Goal: Information Seeking & Learning: Learn about a topic

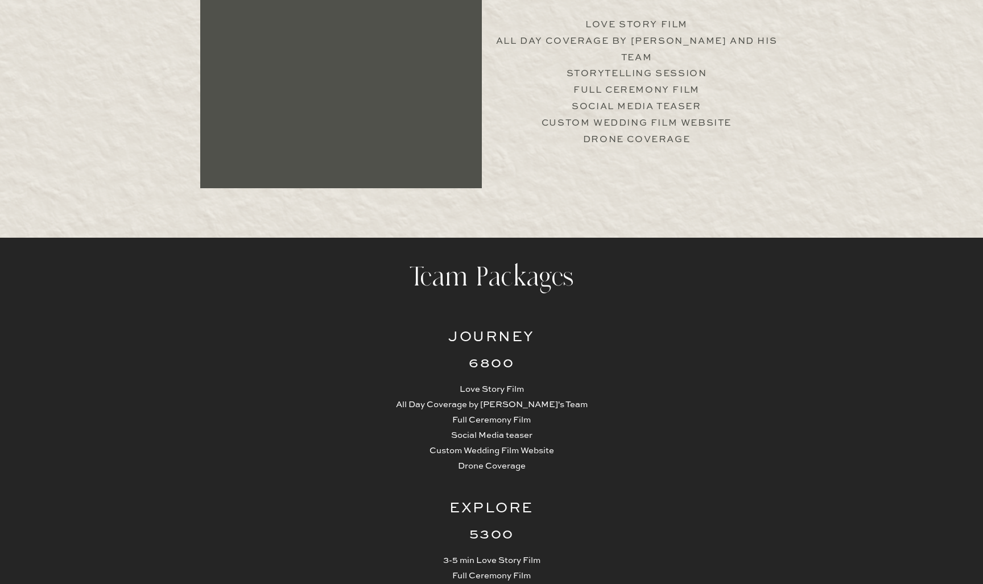
scroll to position [2514, 0]
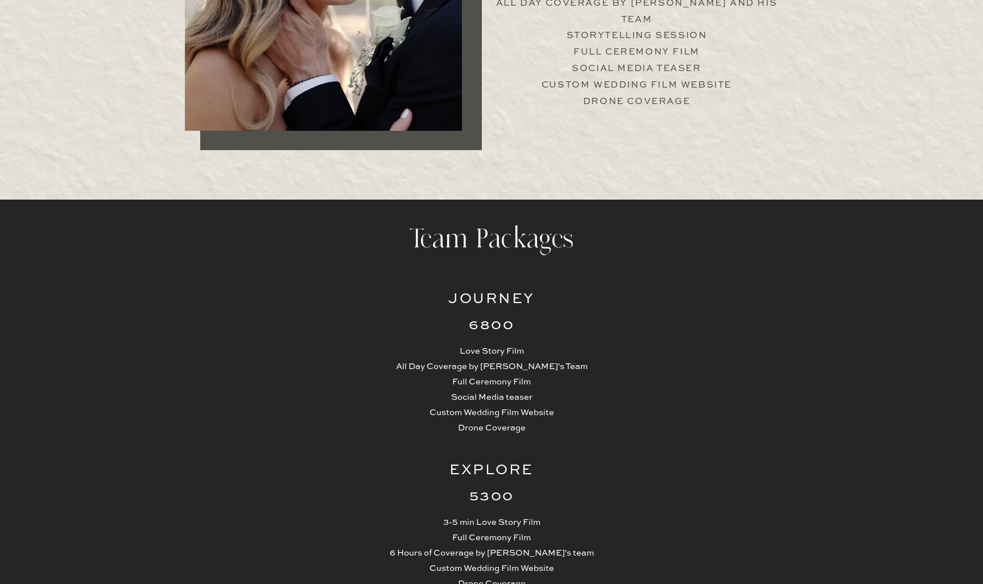
click at [499, 386] on p "Love Story Film All Day Coverage by Jimmy's Team Full Ceremony Film Social Medi…" at bounding box center [491, 390] width 215 height 92
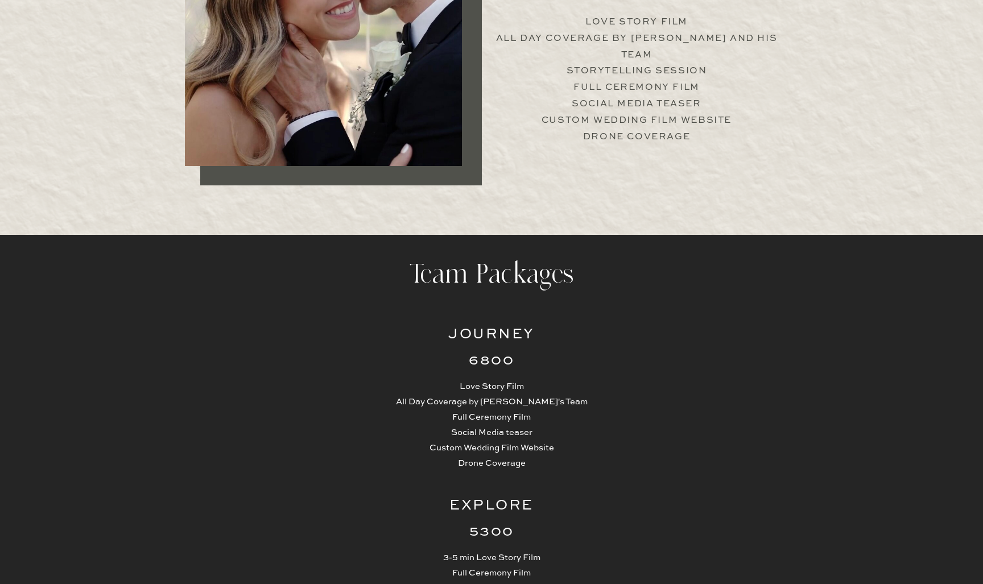
scroll to position [2485, 0]
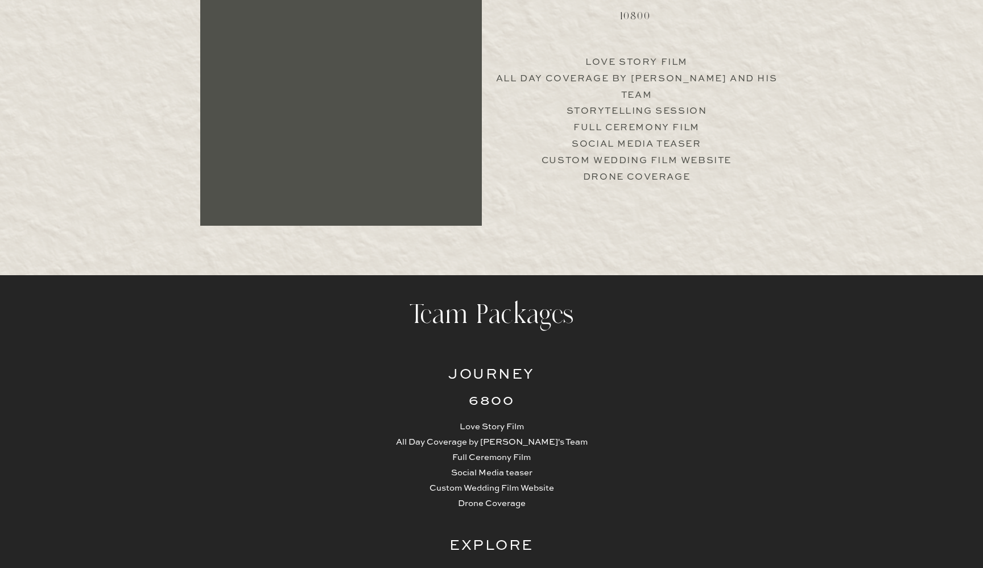
scroll to position [2613, 0]
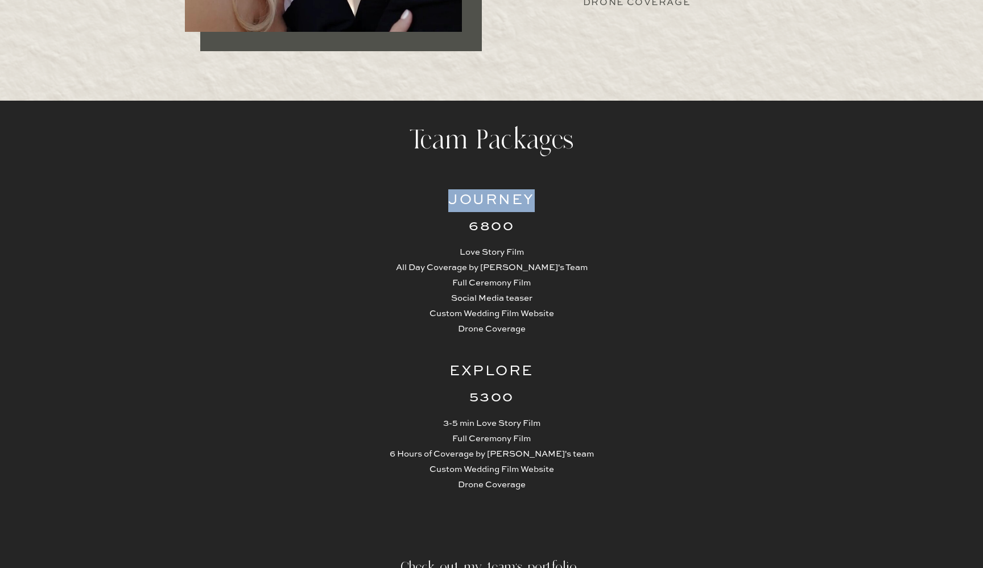
drag, startPoint x: 447, startPoint y: 202, endPoint x: 544, endPoint y: 201, distance: 97.8
click at [544, 201] on h2 "Journey" at bounding box center [491, 200] width 111 height 23
click at [418, 267] on p "Love Story Film All Day Coverage by Jimmy's Team Full Ceremony Film Social Medi…" at bounding box center [491, 291] width 215 height 92
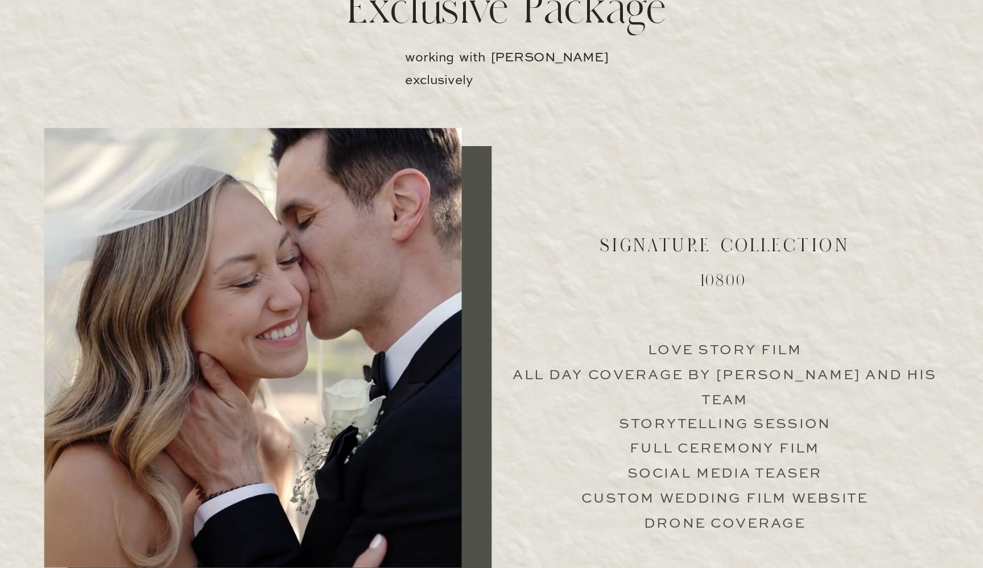
scroll to position [2208, 0]
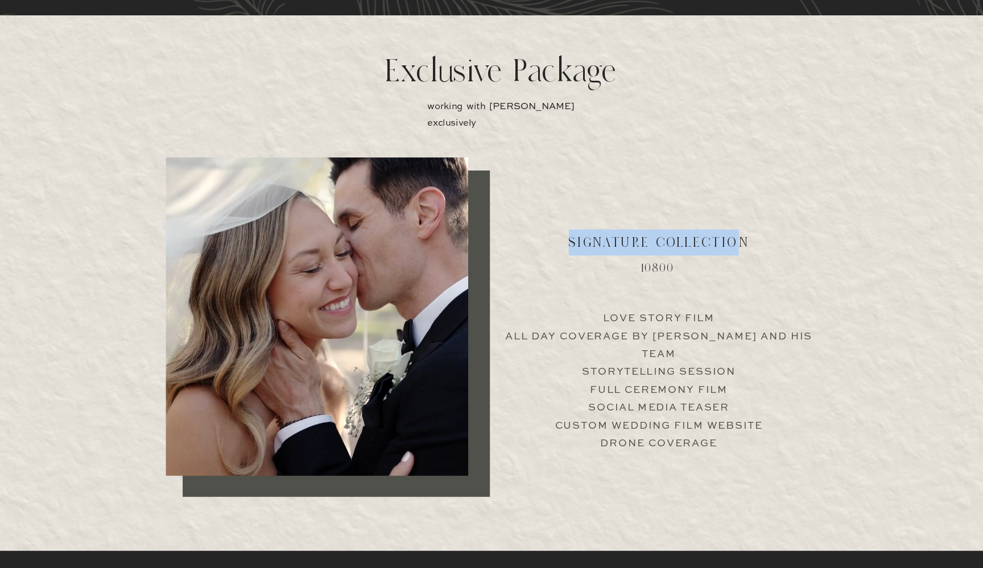
drag, startPoint x: 519, startPoint y: 219, endPoint x: 677, endPoint y: 230, distance: 158.6
click at [677, 230] on h2 "Signature collection" at bounding box center [636, 221] width 210 height 23
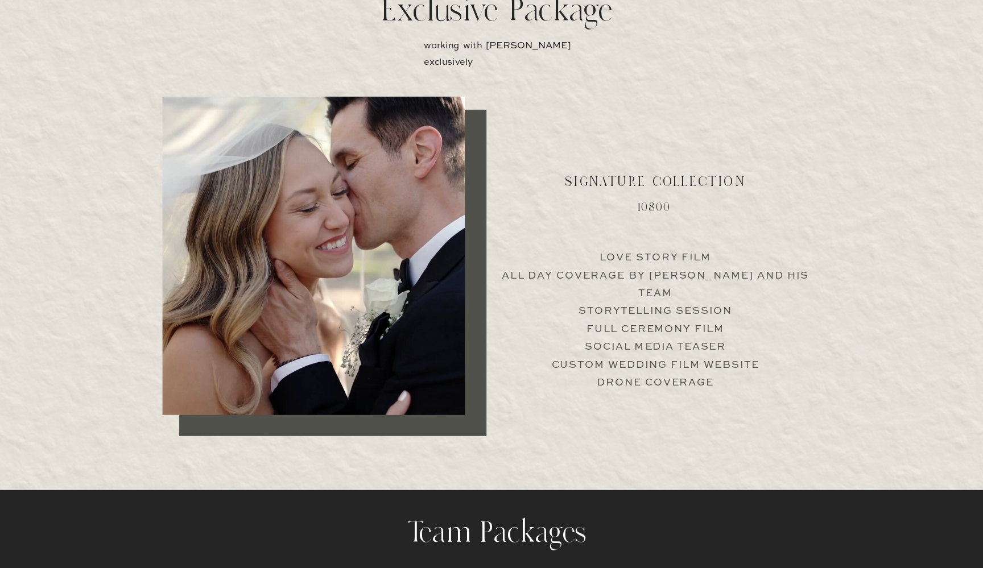
scroll to position [2249, 0]
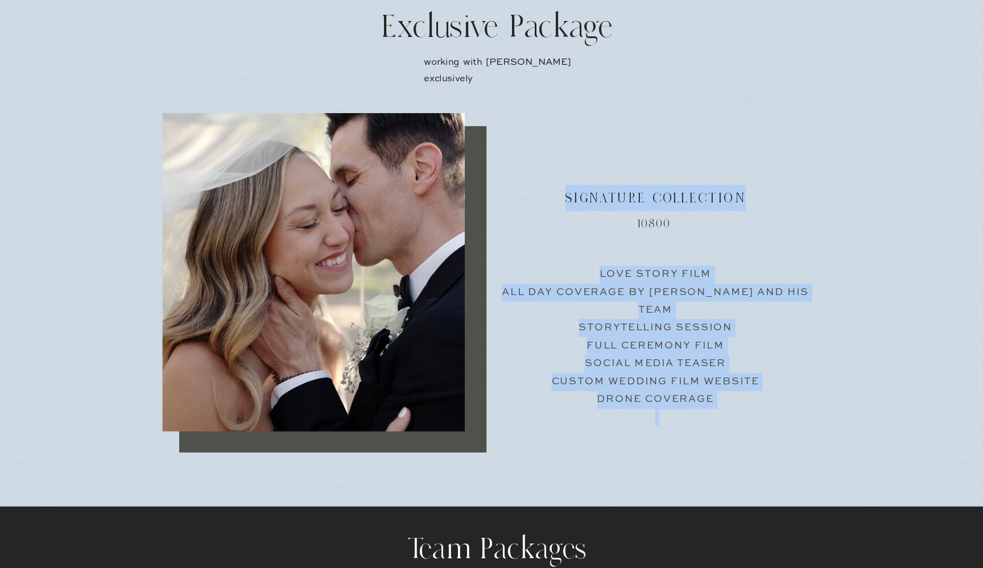
drag, startPoint x: 517, startPoint y: 189, endPoint x: 667, endPoint y: 200, distance: 151.1
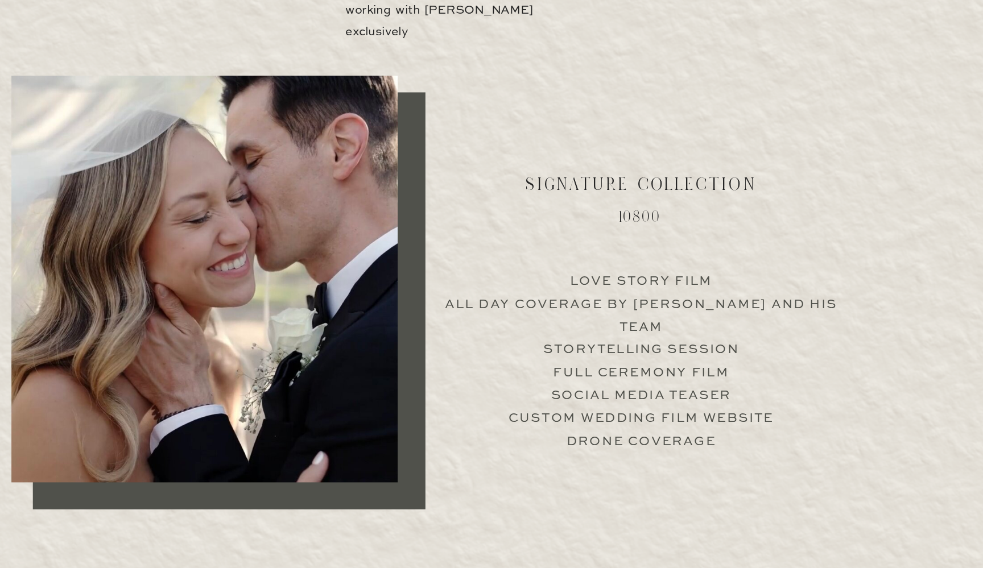
scroll to position [2227, 0]
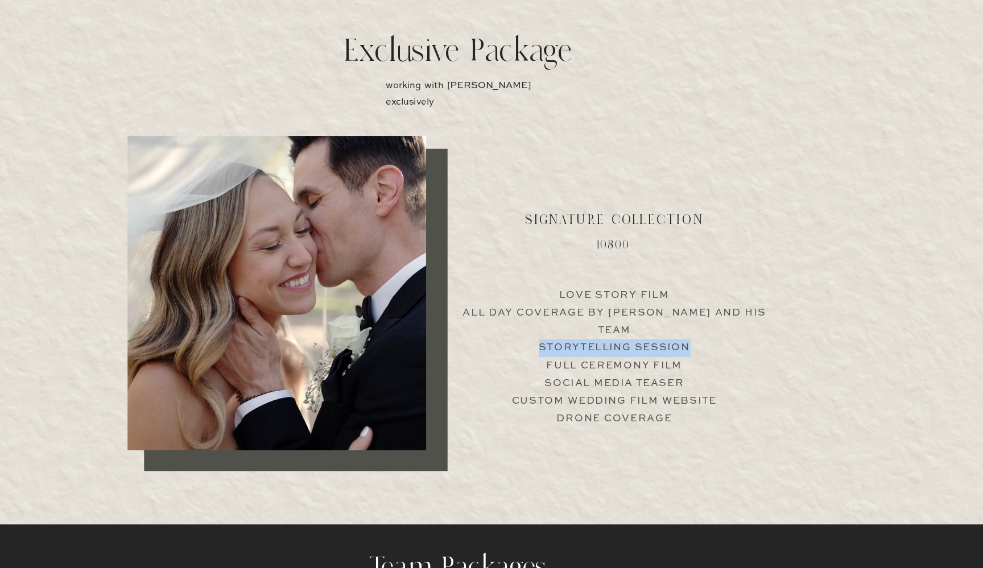
drag, startPoint x: 499, startPoint y: 302, endPoint x: 641, endPoint y: 308, distance: 141.8
click at [641, 308] on p "Love Story Film All Day Coverage by Jimmy and his team Storytelling Session Ful…" at bounding box center [636, 320] width 282 height 109
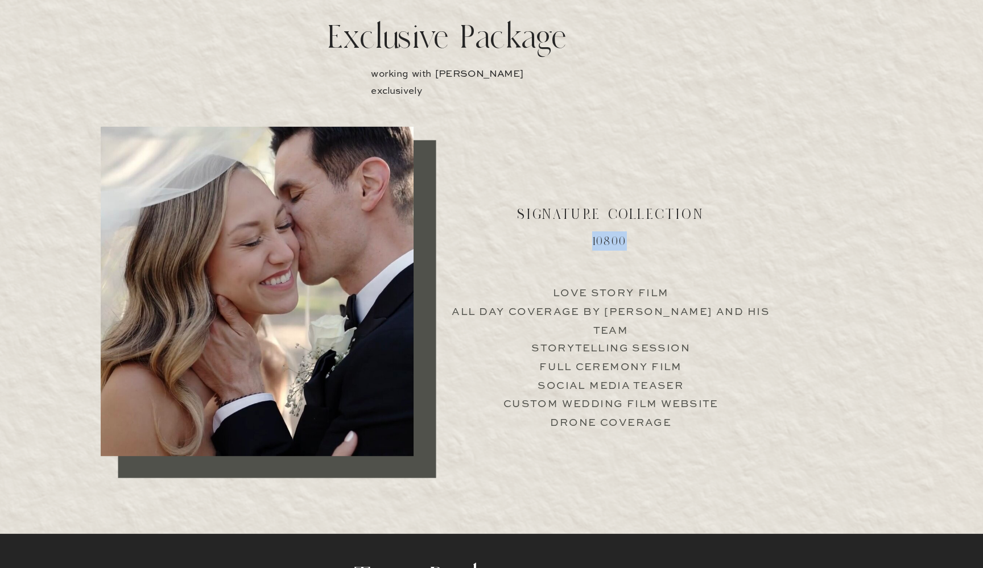
drag, startPoint x: 519, startPoint y: 214, endPoint x: 588, endPoint y: 220, distance: 69.0
click at [588, 270] on h2 "10800" at bounding box center [635, 277] width 111 height 15
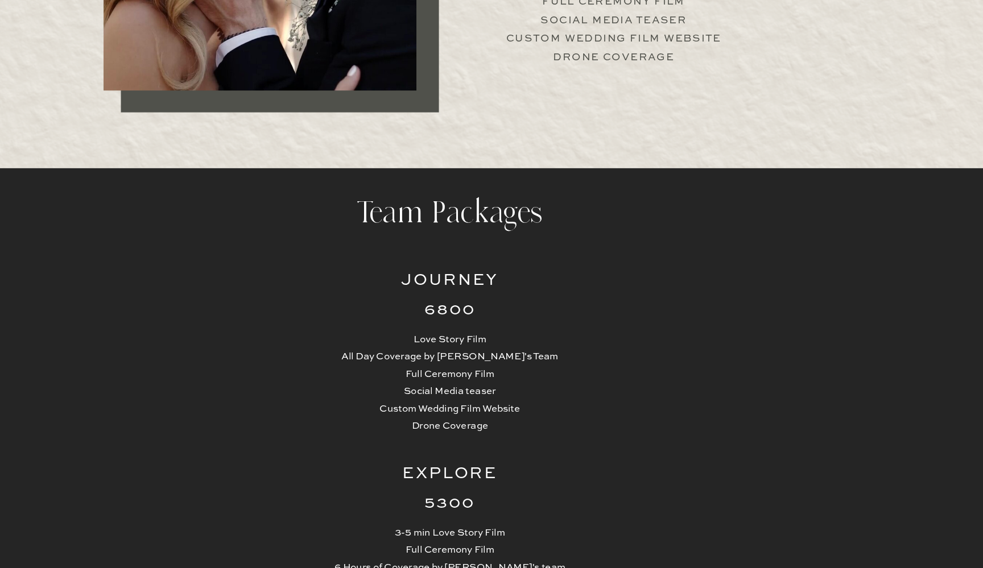
scroll to position [2596, 0]
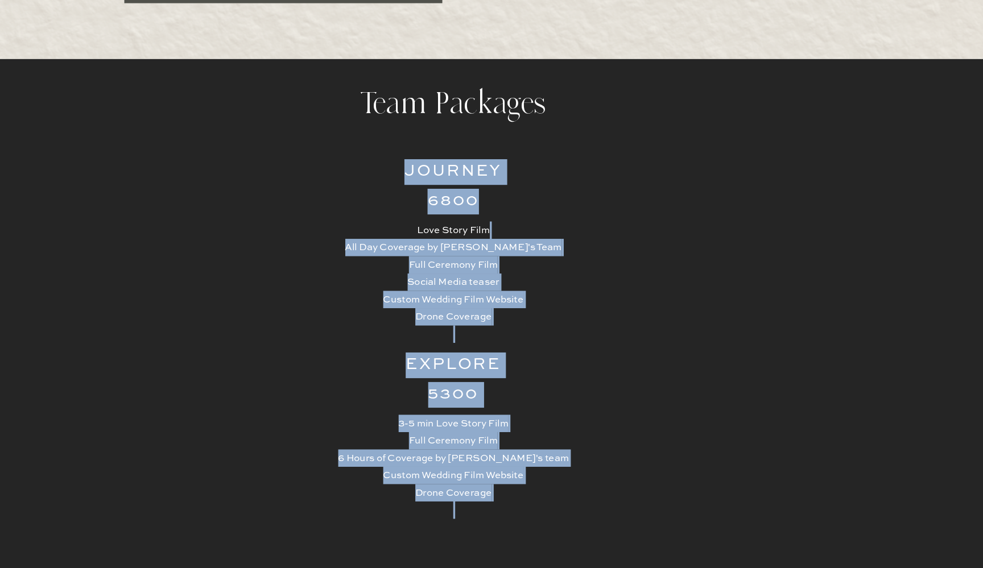
drag, startPoint x: 377, startPoint y: 188, endPoint x: 430, endPoint y: 197, distance: 53.7
click at [430, 197] on div "Love Story Film All Day Coverage by Jimmy's Team Full Ceremony Film Social Medi…" at bounding box center [491, 398] width 683 height 563
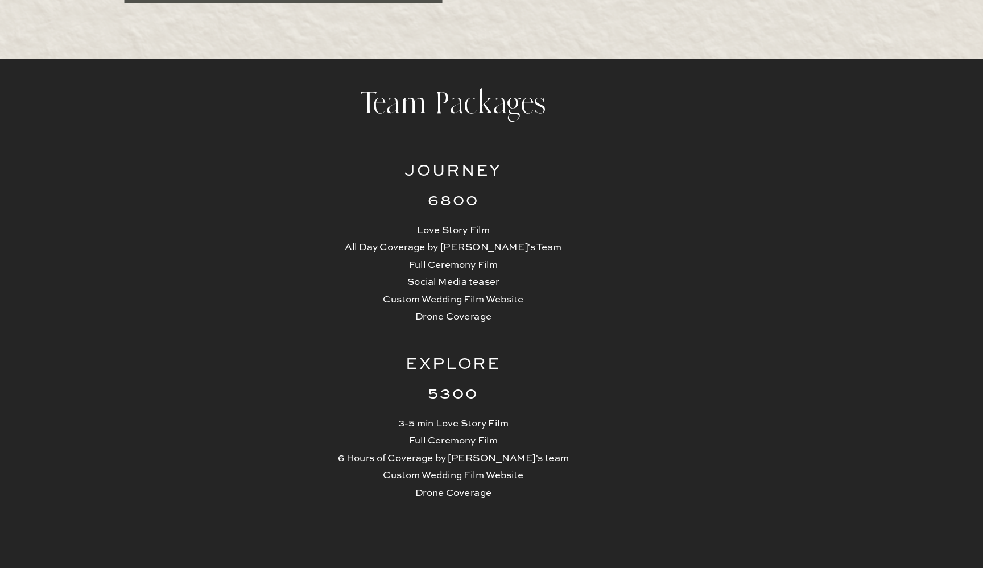
click at [429, 261] on p "Love Story Film All Day Coverage by Jimmy's Team Full Ceremony Film Social Medi…" at bounding box center [491, 307] width 215 height 92
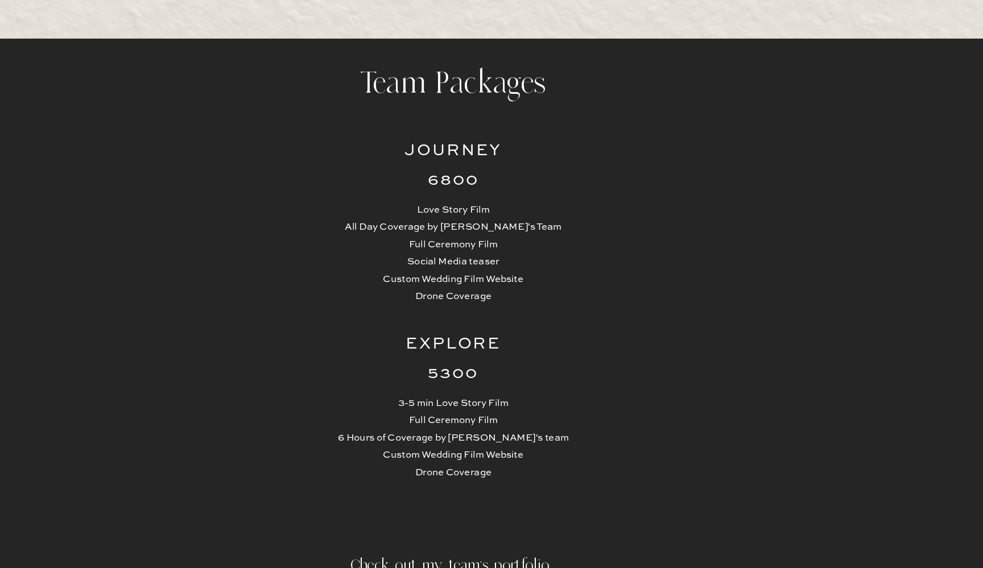
scroll to position [2637, 0]
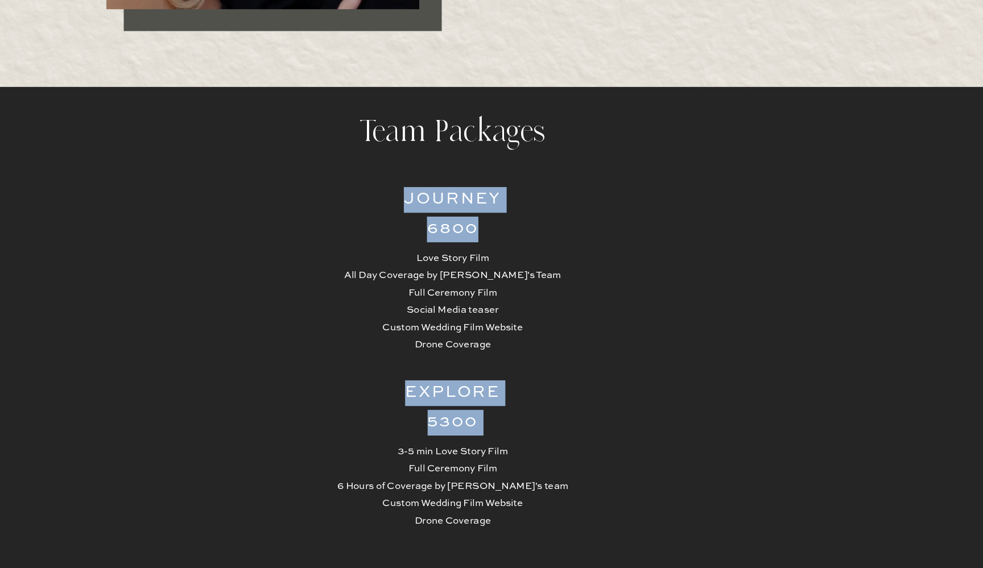
drag, startPoint x: 361, startPoint y: 179, endPoint x: 450, endPoint y: 213, distance: 94.9
click at [450, 213] on div "Love Story Film All Day Coverage by Jimmy's Team Full Ceremony Film Social Medi…" at bounding box center [491, 358] width 683 height 563
click at [450, 213] on h2 "6800" at bounding box center [491, 203] width 111 height 23
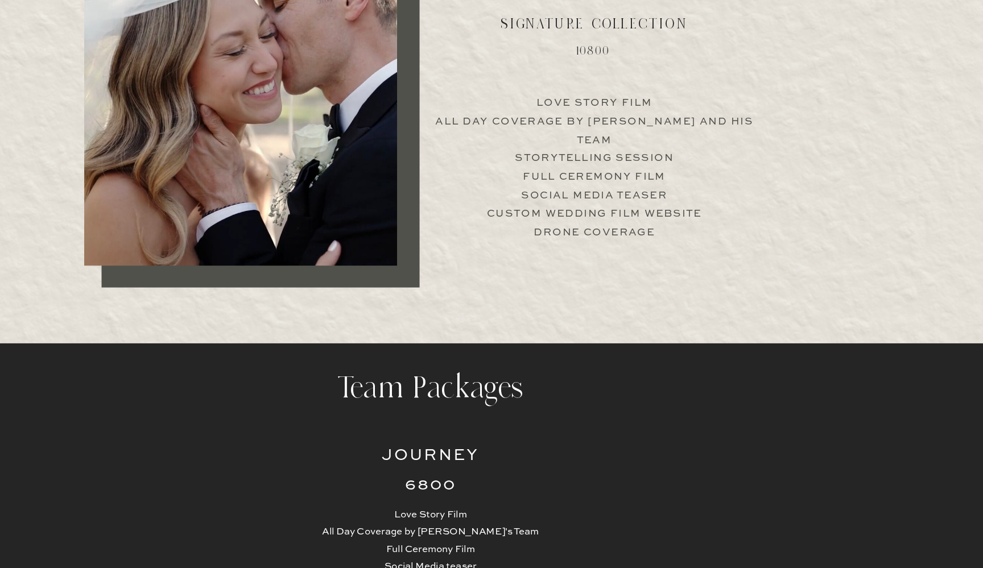
scroll to position [2407, 0]
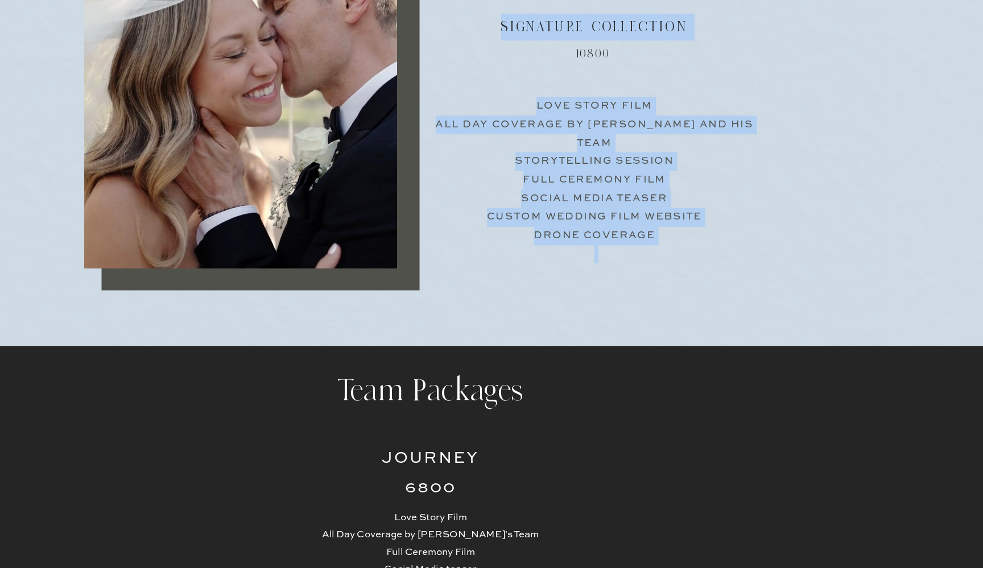
drag, startPoint x: 507, startPoint y: 43, endPoint x: 532, endPoint y: 62, distance: 31.3
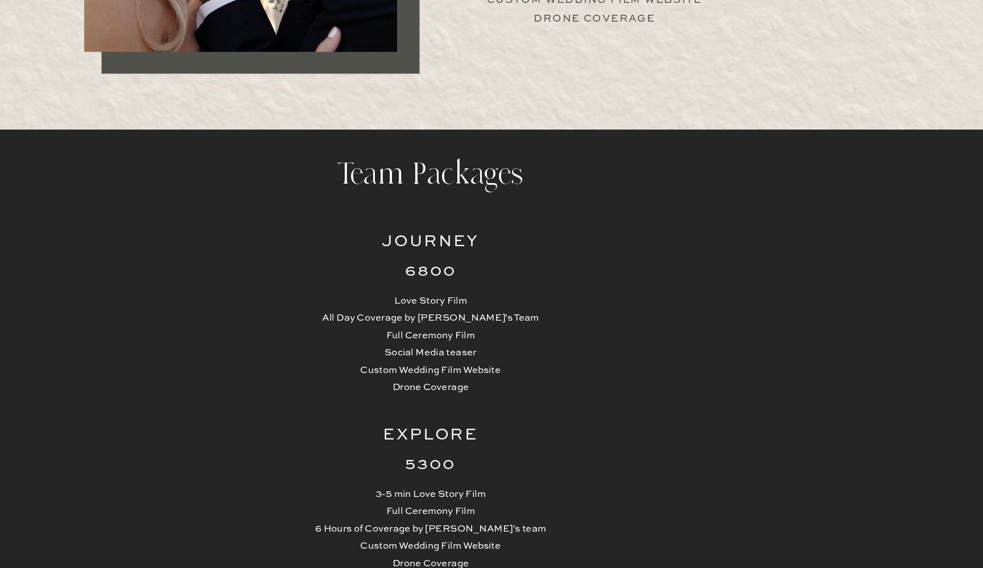
scroll to position [2540, 0]
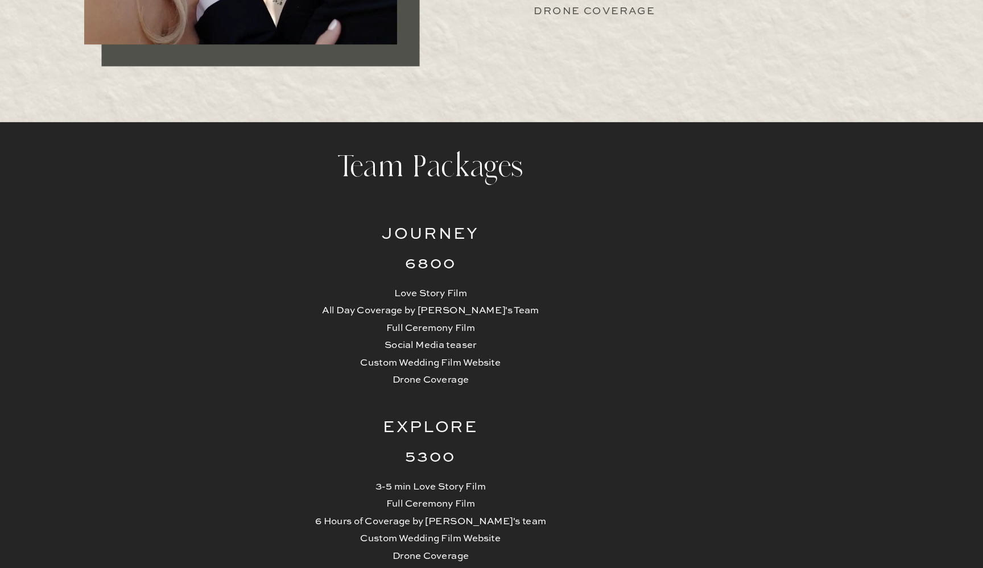
click at [436, 288] on h2 "6800" at bounding box center [491, 299] width 111 height 23
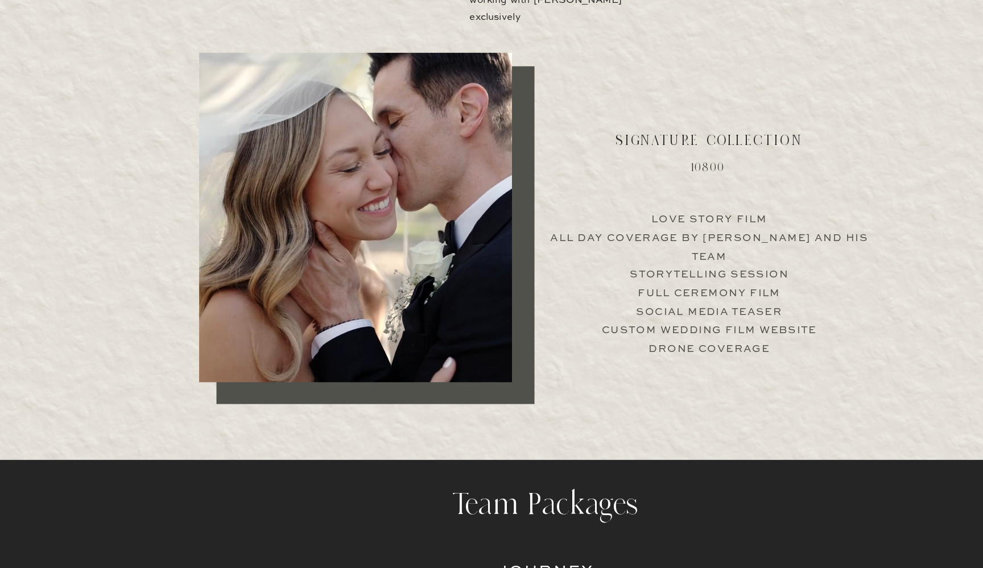
scroll to position [2305, 0]
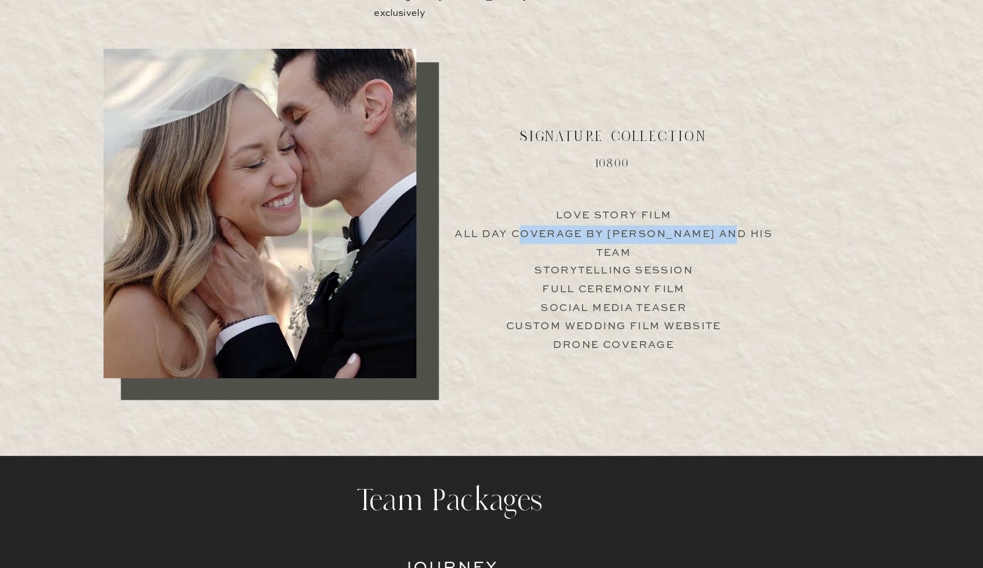
drag, startPoint x: 470, startPoint y: 206, endPoint x: 651, endPoint y: 210, distance: 181.0
click at [651, 210] on p "Love Story Film All Day Coverage by Jimmy and his team Storytelling Session Ful…" at bounding box center [636, 242] width 282 height 109
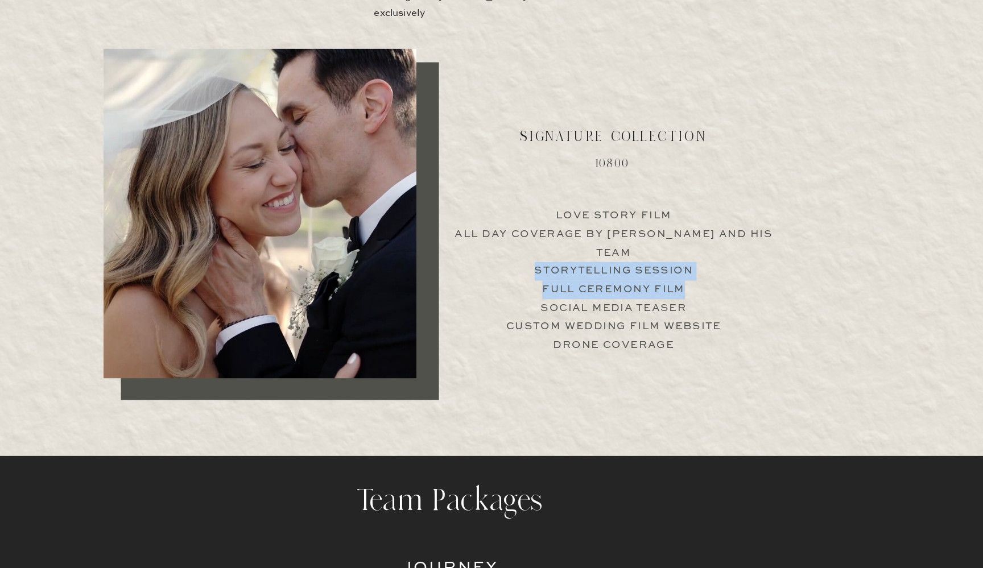
drag, startPoint x: 474, startPoint y: 224, endPoint x: 607, endPoint y: 226, distance: 132.6
click at [608, 227] on p "Love Story Film All Day Coverage by Jimmy and his team Storytelling Session Ful…" at bounding box center [636, 242] width 282 height 109
click at [622, 225] on p "Love Story Film All Day Coverage by Jimmy and his team Storytelling Session Ful…" at bounding box center [636, 242] width 282 height 109
drag, startPoint x: 472, startPoint y: 222, endPoint x: 613, endPoint y: 222, distance: 141.1
click at [613, 222] on p "Love Story Film All Day Coverage by Jimmy and his team Storytelling Session Ful…" at bounding box center [636, 242] width 282 height 109
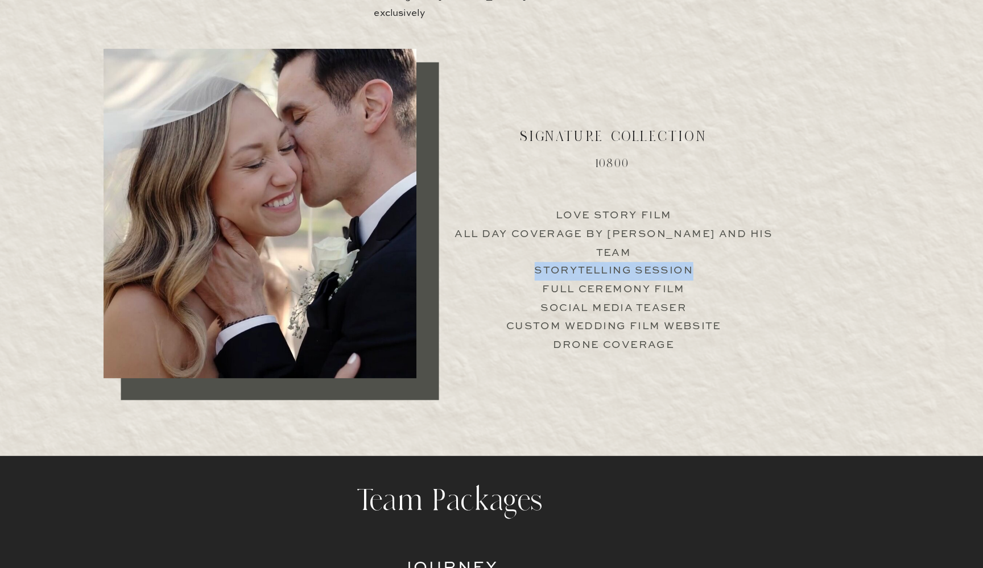
click at [613, 222] on p "Love Story Film All Day Coverage by Jimmy and his team Storytelling Session Ful…" at bounding box center [636, 242] width 282 height 109
drag, startPoint x: 474, startPoint y: 224, endPoint x: 610, endPoint y: 221, distance: 136.0
click at [611, 221] on p "Love Story Film All Day Coverage by Jimmy and his team Storytelling Session Ful…" at bounding box center [636, 242] width 282 height 109
click at [506, 248] on p "Love Story Film All Day Coverage by Jimmy and his team Storytelling Session Ful…" at bounding box center [636, 242] width 282 height 109
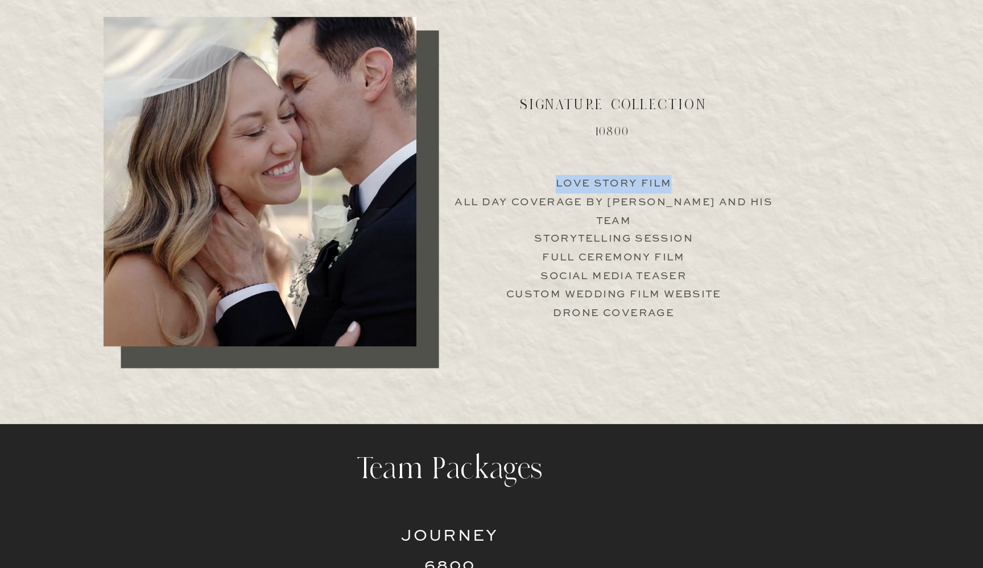
drag, startPoint x: 494, startPoint y: 159, endPoint x: 593, endPoint y: 164, distance: 99.7
click at [593, 188] on p "Love Story Film All Day Coverage by Jimmy and his team Storytelling Session Ful…" at bounding box center [636, 242] width 282 height 109
drag, startPoint x: 488, startPoint y: 208, endPoint x: 576, endPoint y: 209, distance: 88.2
click at [576, 209] on p "Love Story Film All Day Coverage by Jimmy and his team Storytelling Session Ful…" at bounding box center [636, 242] width 282 height 109
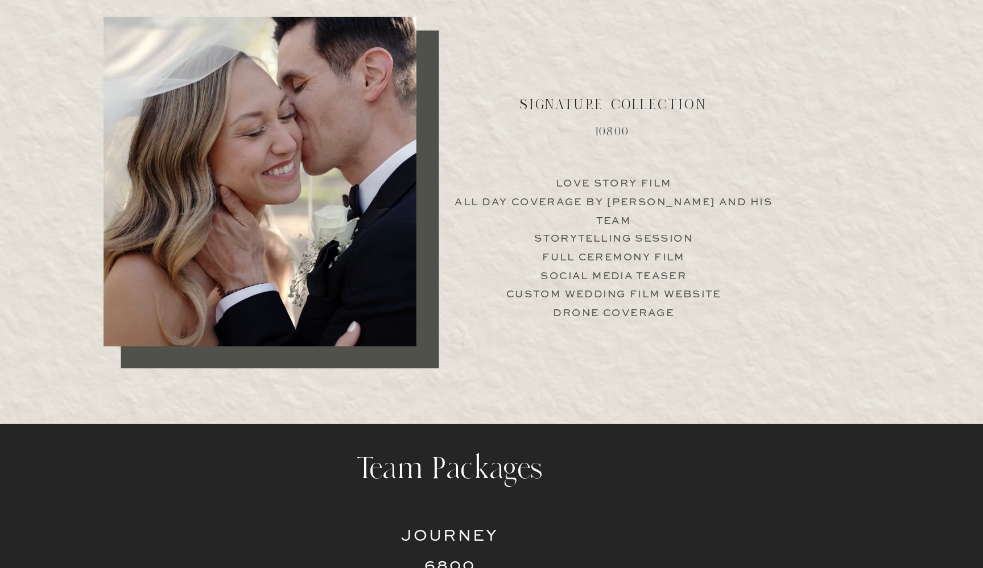
click at [502, 188] on p "Love Story Film All Day Coverage by Jimmy and his team Storytelling Session Ful…" at bounding box center [636, 242] width 282 height 109
drag, startPoint x: 495, startPoint y: 159, endPoint x: 593, endPoint y: 166, distance: 98.1
click at [594, 188] on p "Love Story Film All Day Coverage by Jimmy and his team Storytelling Session Ful…" at bounding box center [636, 242] width 282 height 109
click at [593, 188] on p "Love Story Film All Day Coverage by Jimmy and his team Storytelling Session Ful…" at bounding box center [636, 242] width 282 height 109
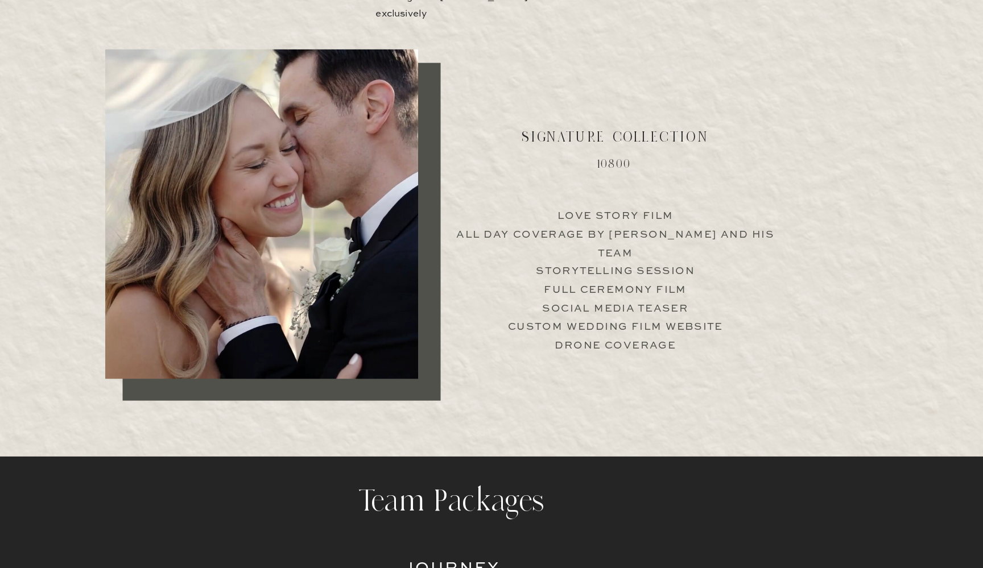
scroll to position [2303, 0]
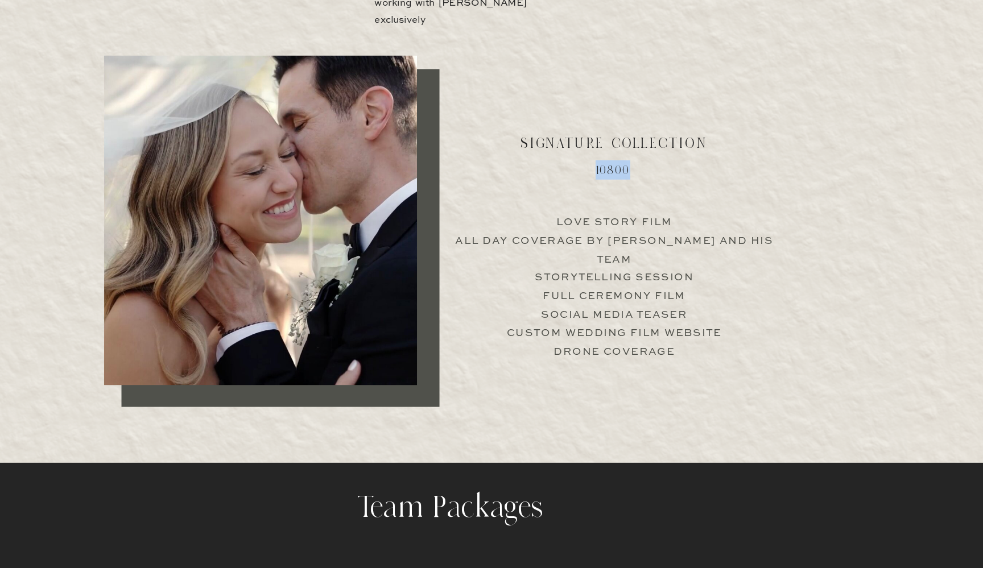
drag, startPoint x: 526, startPoint y: 148, endPoint x: 559, endPoint y: 148, distance: 33.0
click at [580, 149] on h2 "10800" at bounding box center [635, 149] width 111 height 15
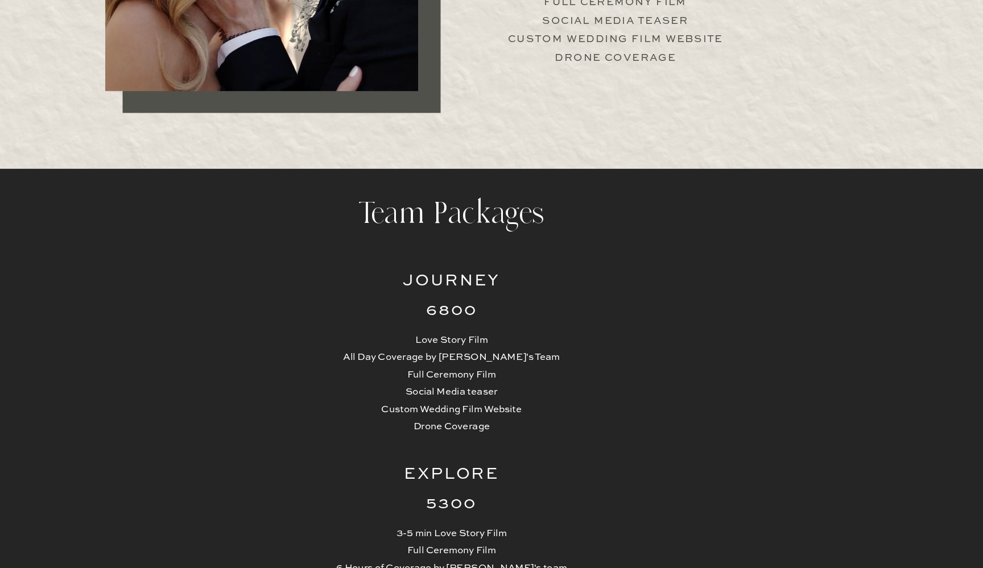
click at [436, 303] on h2 "Journey" at bounding box center [491, 314] width 111 height 23
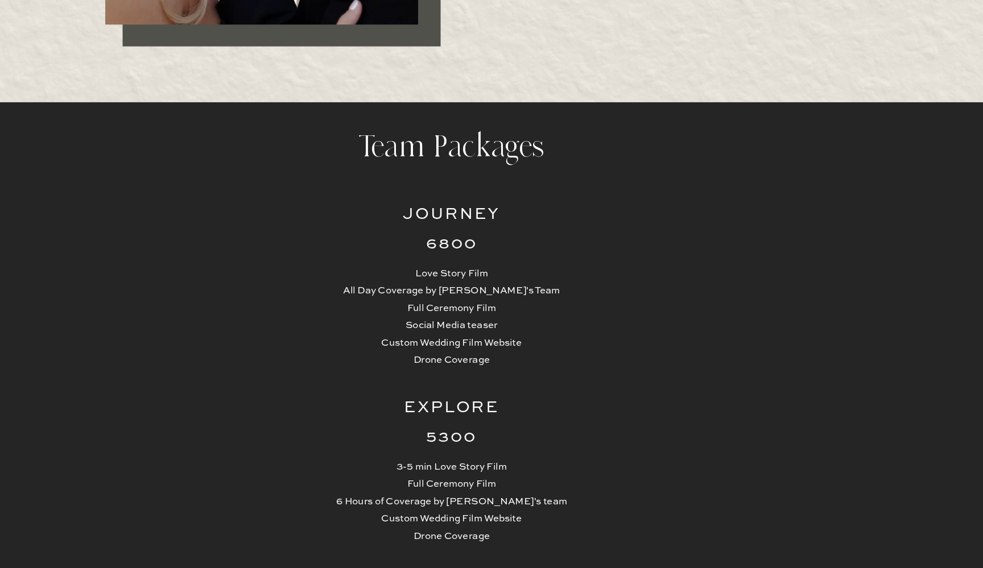
scroll to position [2575, 0]
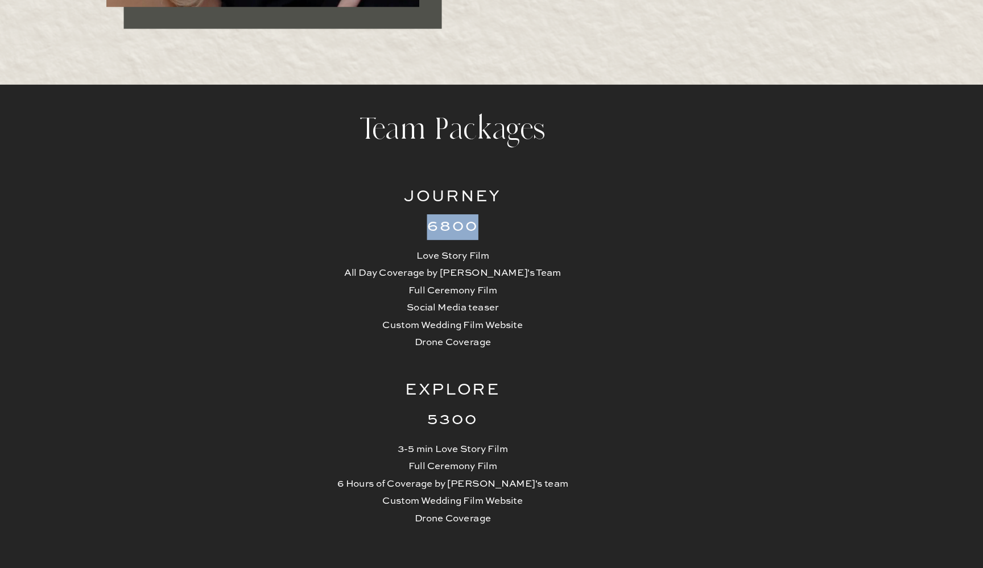
drag, startPoint x: 377, startPoint y: 203, endPoint x: 435, endPoint y: 210, distance: 58.5
click at [436, 254] on h2 "6800" at bounding box center [491, 265] width 111 height 23
drag, startPoint x: 367, startPoint y: 228, endPoint x: 428, endPoint y: 225, distance: 60.9
click at [428, 283] on p "Love Story Film All Day Coverage by Jimmy's Team Full Ceremony Film Social Medi…" at bounding box center [491, 329] width 215 height 92
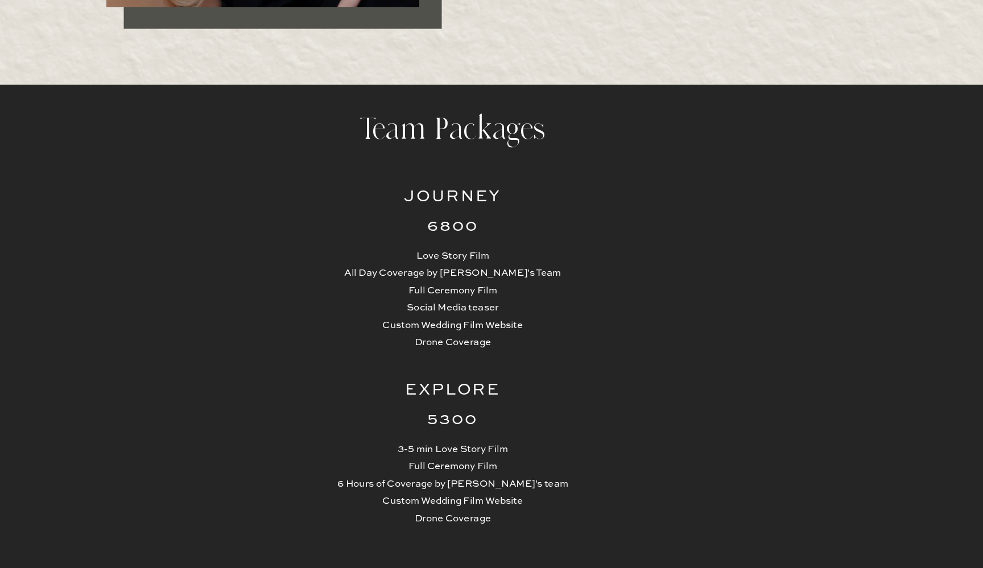
click at [434, 283] on p "Love Story Film All Day Coverage by Jimmy's Team Full Ceremony Film Social Medi…" at bounding box center [491, 329] width 215 height 92
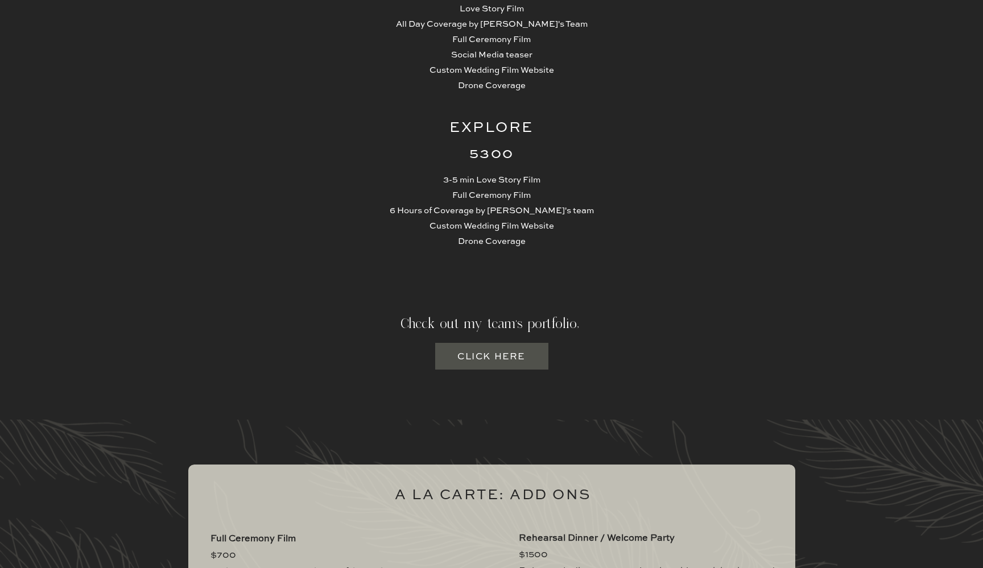
scroll to position [2856, 0]
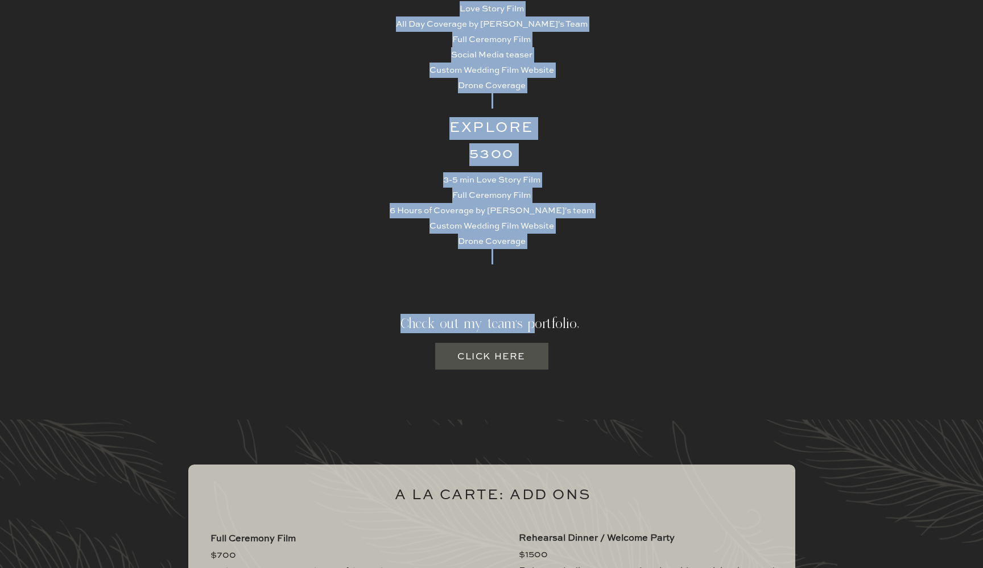
drag, startPoint x: 396, startPoint y: 324, endPoint x: 536, endPoint y: 319, distance: 140.6
click at [536, 319] on div "The greatest love story ever told is the one we’ll film together. ARE YOU READY…" at bounding box center [491, 571] width 983 height 6854
click at [536, 319] on h2 "Check out my team's portfolio," at bounding box center [491, 323] width 183 height 19
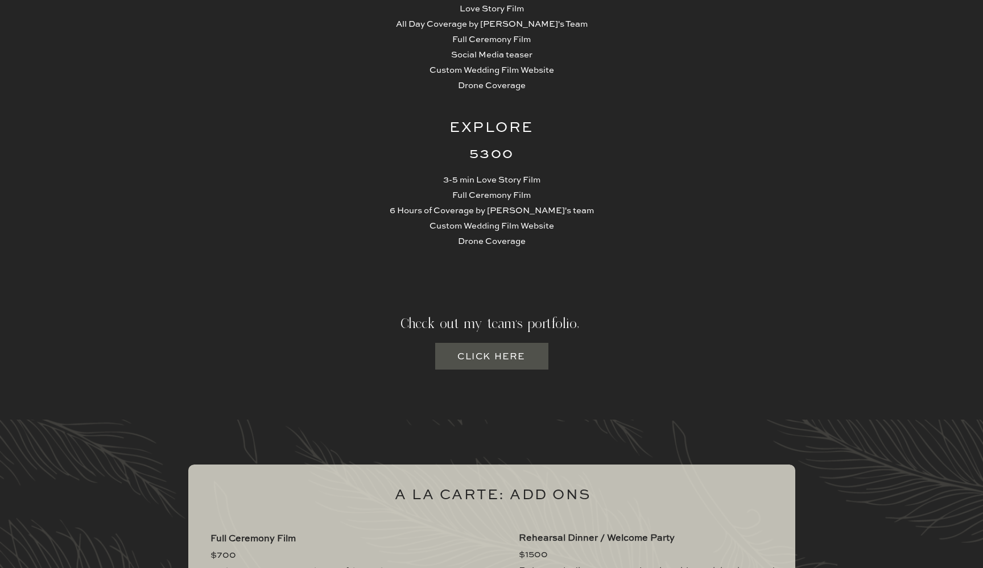
click at [488, 359] on h3 "Click here" at bounding box center [491, 356] width 69 height 14
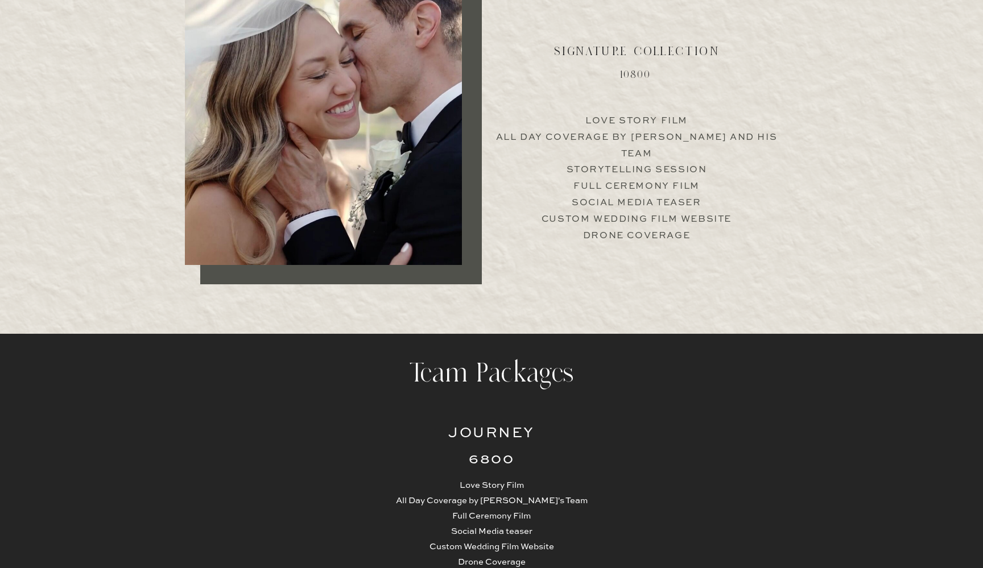
scroll to position [2463, 0]
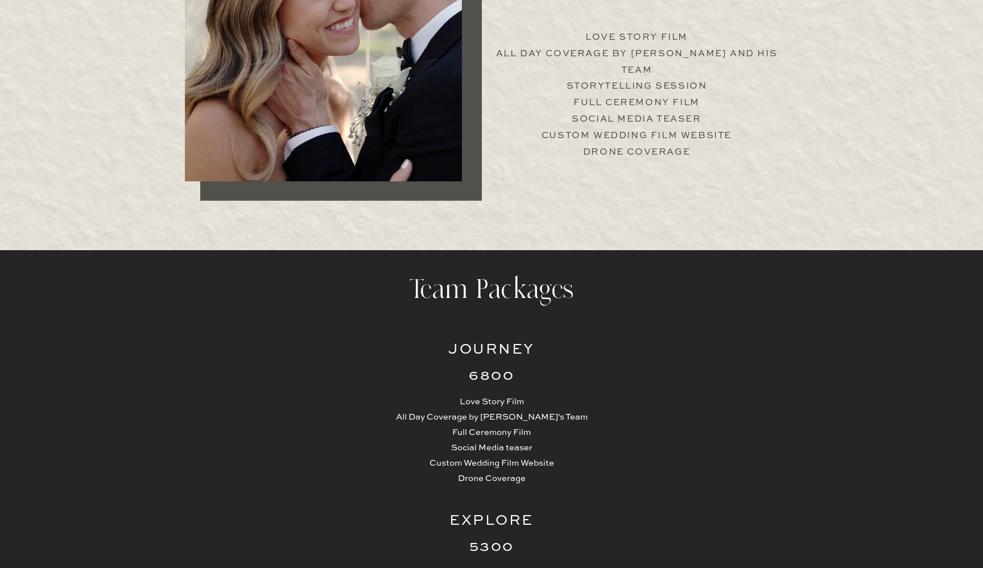
click at [597, 484] on p "Love Story Film All Day Coverage by Jimmy's Team Full Ceremony Film Social Medi…" at bounding box center [491, 440] width 215 height 92
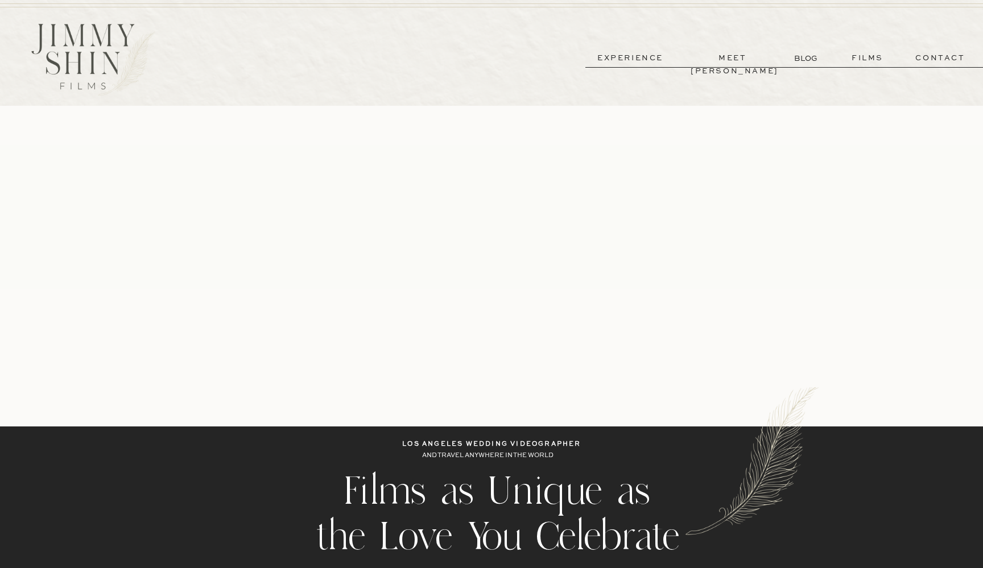
click at [866, 56] on p "films" at bounding box center [868, 58] width 56 height 13
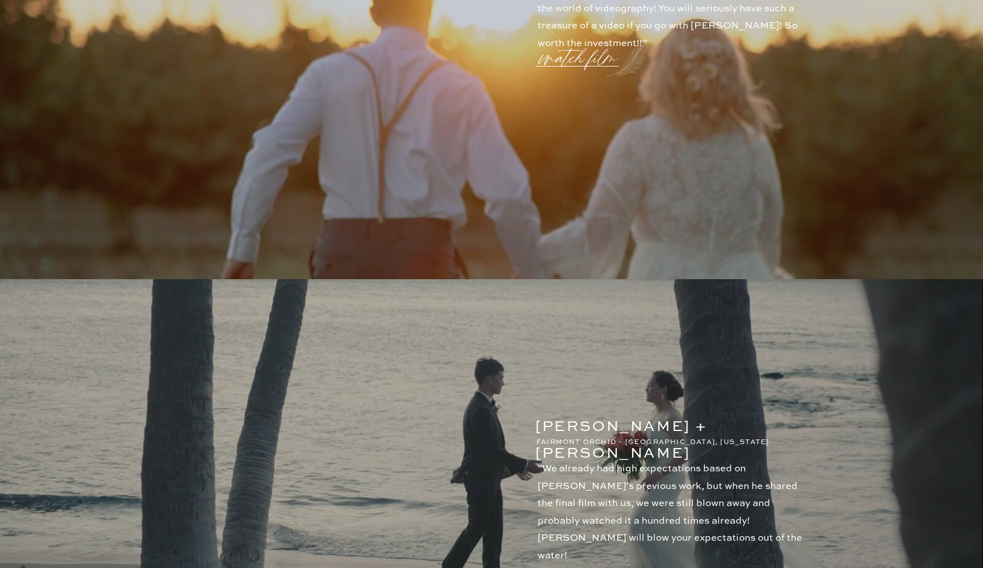
scroll to position [317, 0]
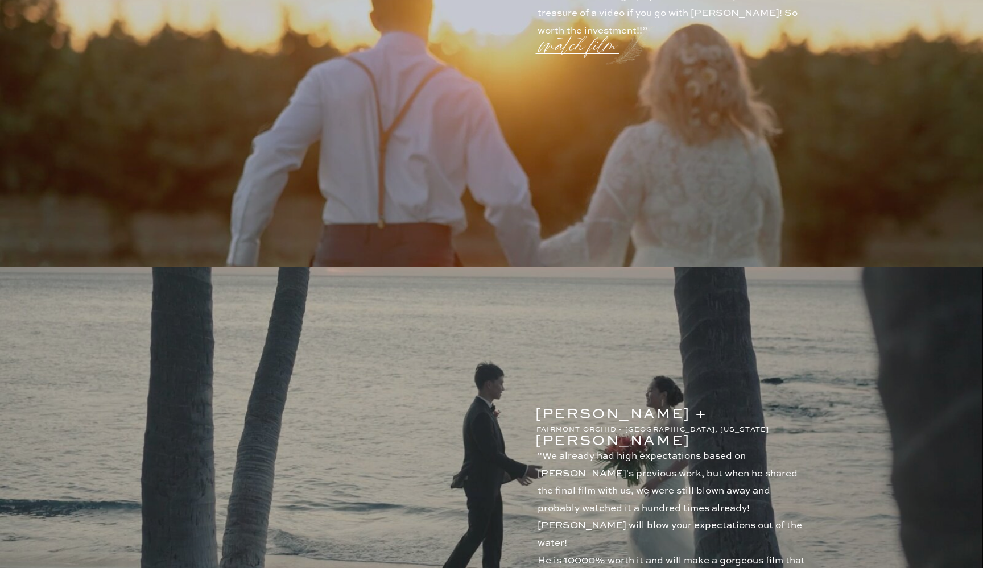
click at [594, 47] on p "watch film" at bounding box center [581, 38] width 82 height 43
click at [777, 139] on icon at bounding box center [764, 140] width 34 height 34
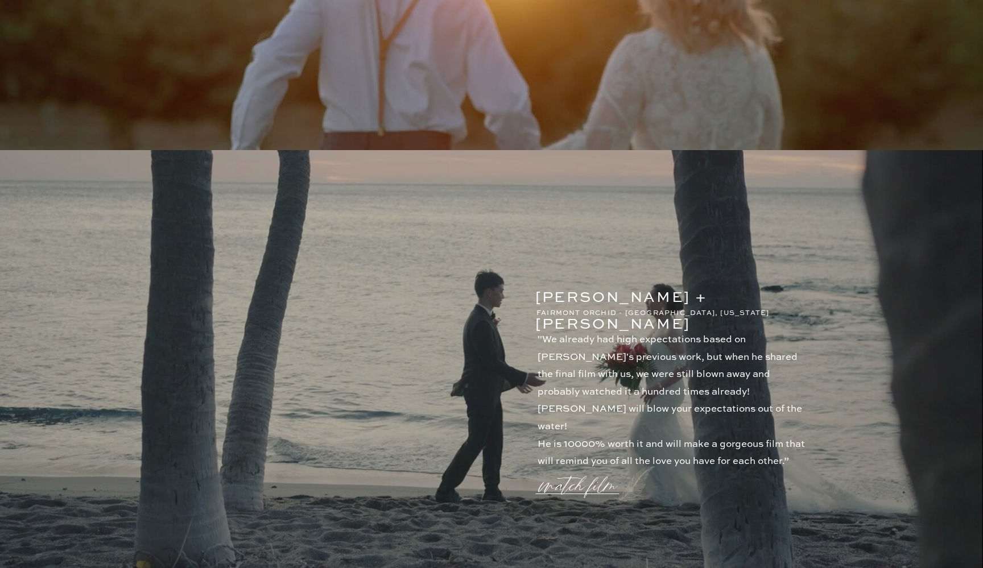
scroll to position [446, 0]
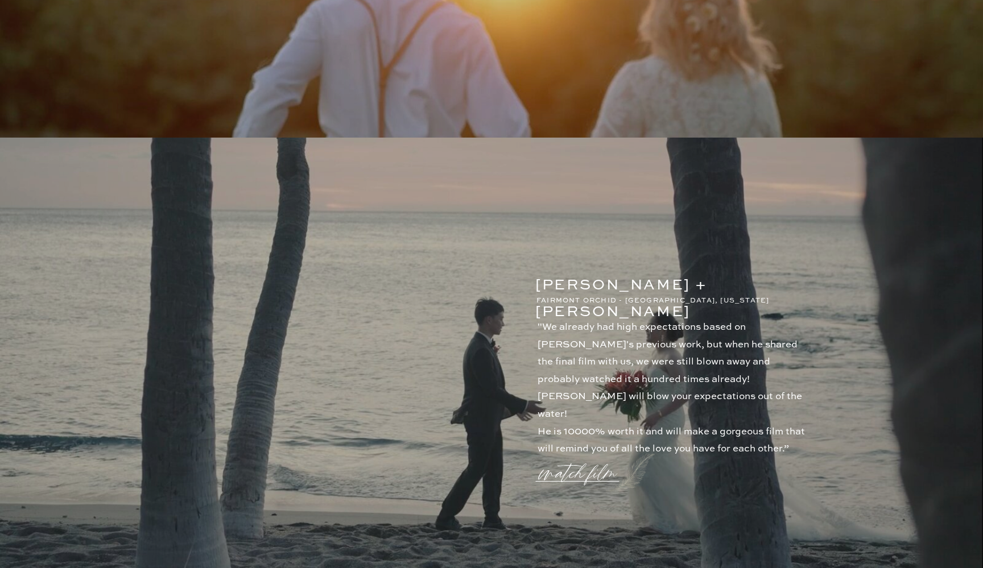
click at [564, 468] on p "watch film" at bounding box center [581, 466] width 82 height 43
click at [779, 130] on icon at bounding box center [763, 140] width 41 height 46
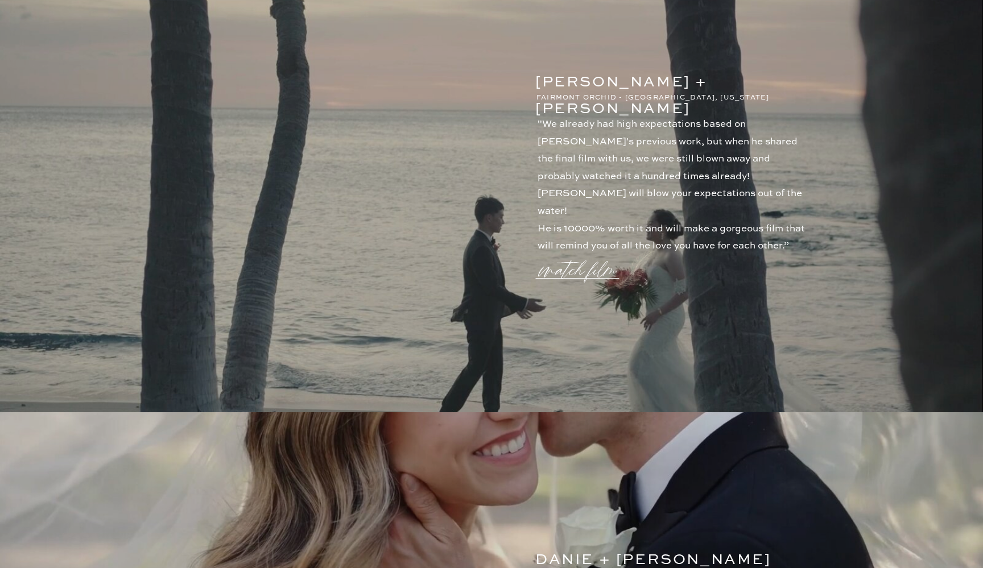
scroll to position [645, 0]
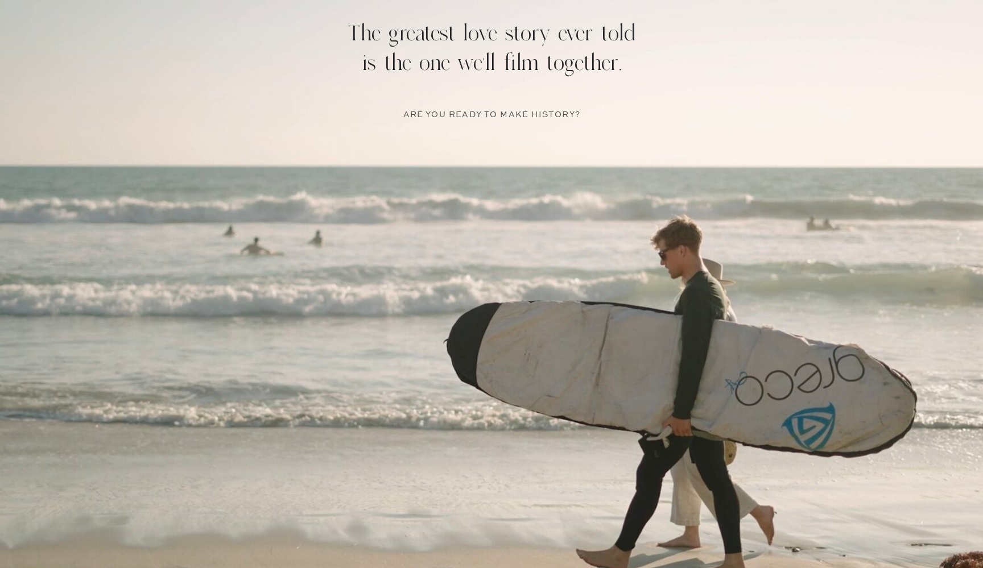
scroll to position [2463, 0]
